Goal: Information Seeking & Learning: Learn about a topic

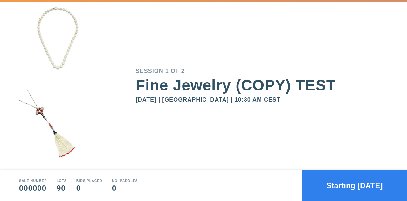
click at [363, 187] on button "Starting [DATE]" at bounding box center [354, 185] width 105 height 31
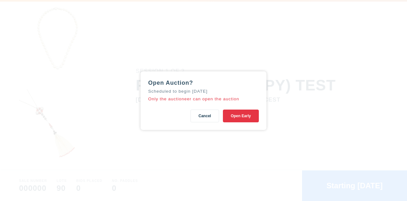
click at [202, 111] on button "Cancel" at bounding box center [205, 115] width 28 height 13
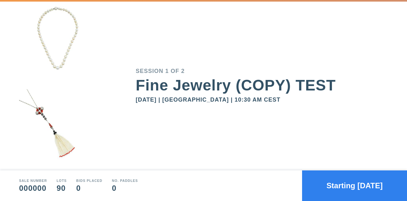
click at [352, 181] on button "Starting [DATE]" at bounding box center [354, 185] width 105 height 31
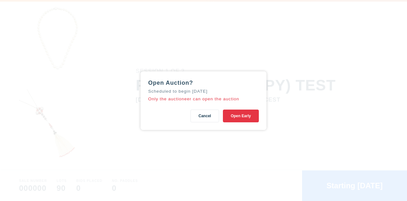
click at [244, 120] on button "Open Early" at bounding box center [241, 115] width 36 height 13
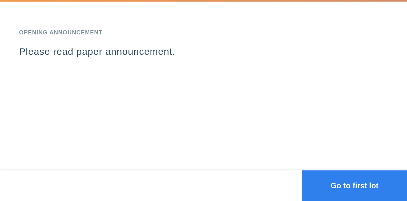
click at [381, 184] on button "Go to first lot" at bounding box center [354, 185] width 105 height 31
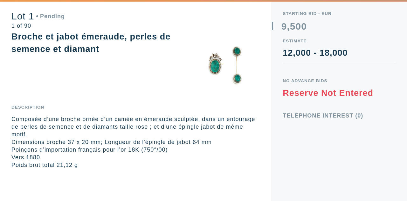
click at [334, 103] on div "Starting Bid - EUR 0 1 2 3 4 5 6 7 8 9 , 0 1 2 3 4 5 6 7 8 9 0 1 2 3 4 5 6 7 8 …" at bounding box center [339, 100] width 136 height 201
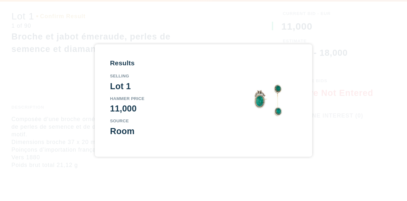
click at [345, 58] on div "Results Selling Lot 1 Hammer Price 11,000 Source Room" at bounding box center [203, 100] width 407 height 201
click at [187, 107] on div "11,000" at bounding box center [167, 108] width 115 height 9
click at [188, 82] on div "Lot 1" at bounding box center [167, 86] width 115 height 9
click at [237, 134] on div "Results Passing Lot 1 Final Bid 11,000 Source Room" at bounding box center [203, 99] width 187 height 81
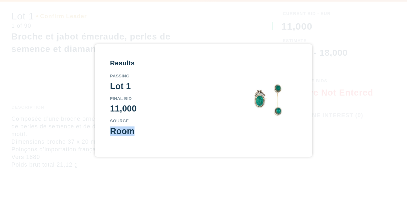
drag, startPoint x: 154, startPoint y: 124, endPoint x: 177, endPoint y: 120, distance: 23.6
click at [177, 120] on div "Source Room" at bounding box center [167, 127] width 115 height 17
click at [314, 97] on div "Results Passing Lot 1 Final Bid 11,000 Source Room" at bounding box center [203, 100] width 407 height 201
